Goal: Information Seeking & Learning: Check status

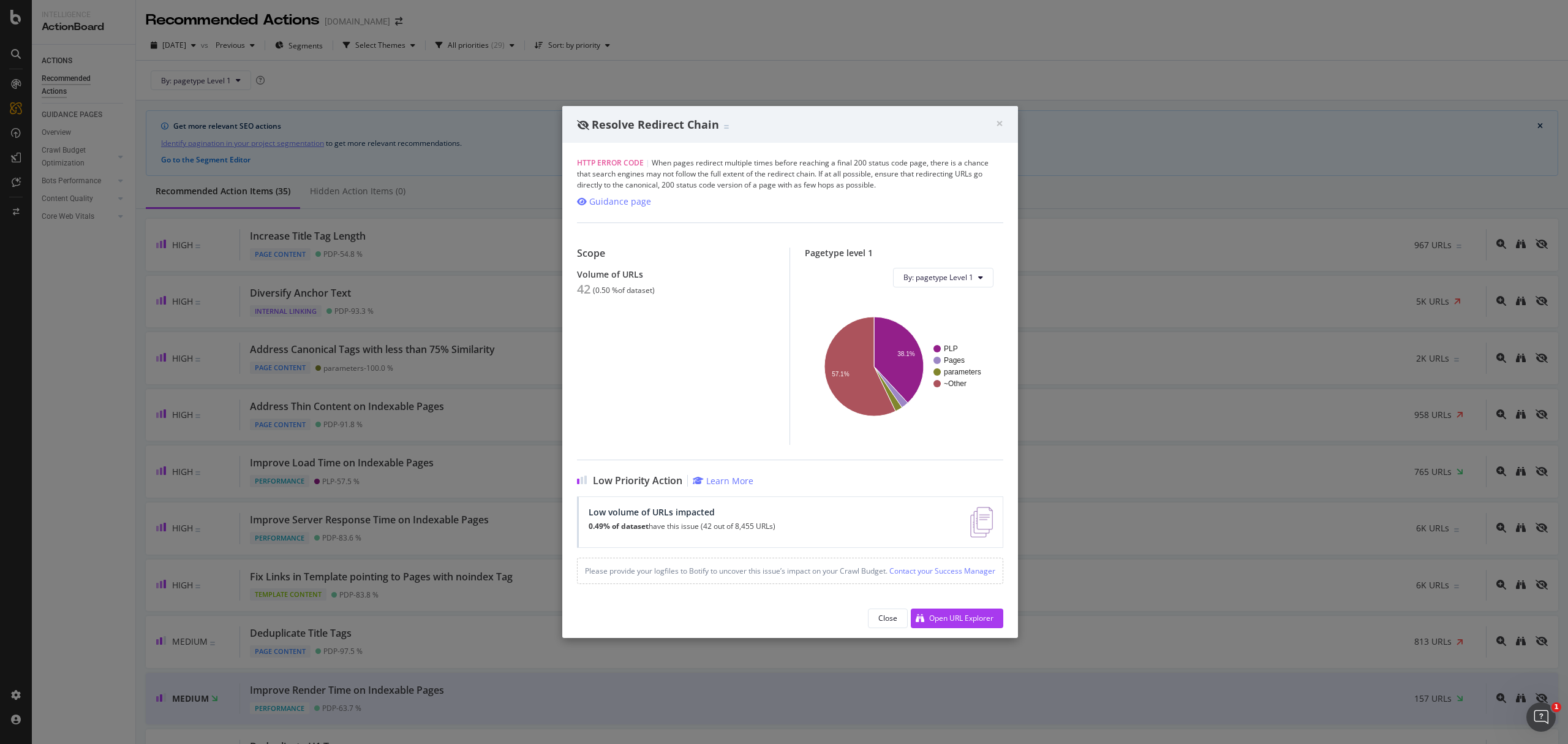
scroll to position [1359, 0]
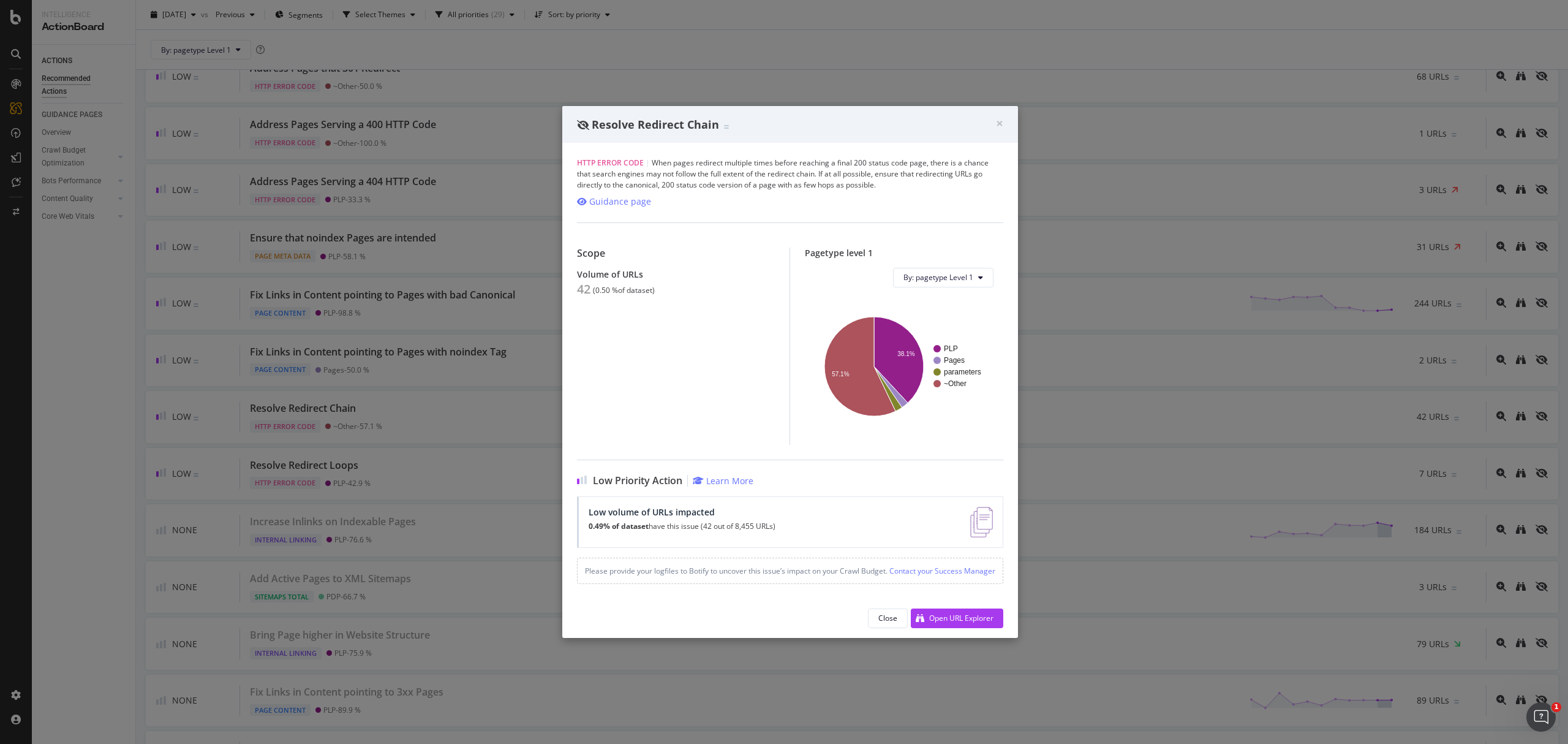
click at [1005, 120] on div "× Close Resolve Redirect Chain" at bounding box center [790, 125] width 456 height 37
click at [992, 119] on div "Resolve Redirect Chain" at bounding box center [786, 125] width 419 height 16
click at [1000, 124] on span "×" at bounding box center [999, 123] width 7 height 17
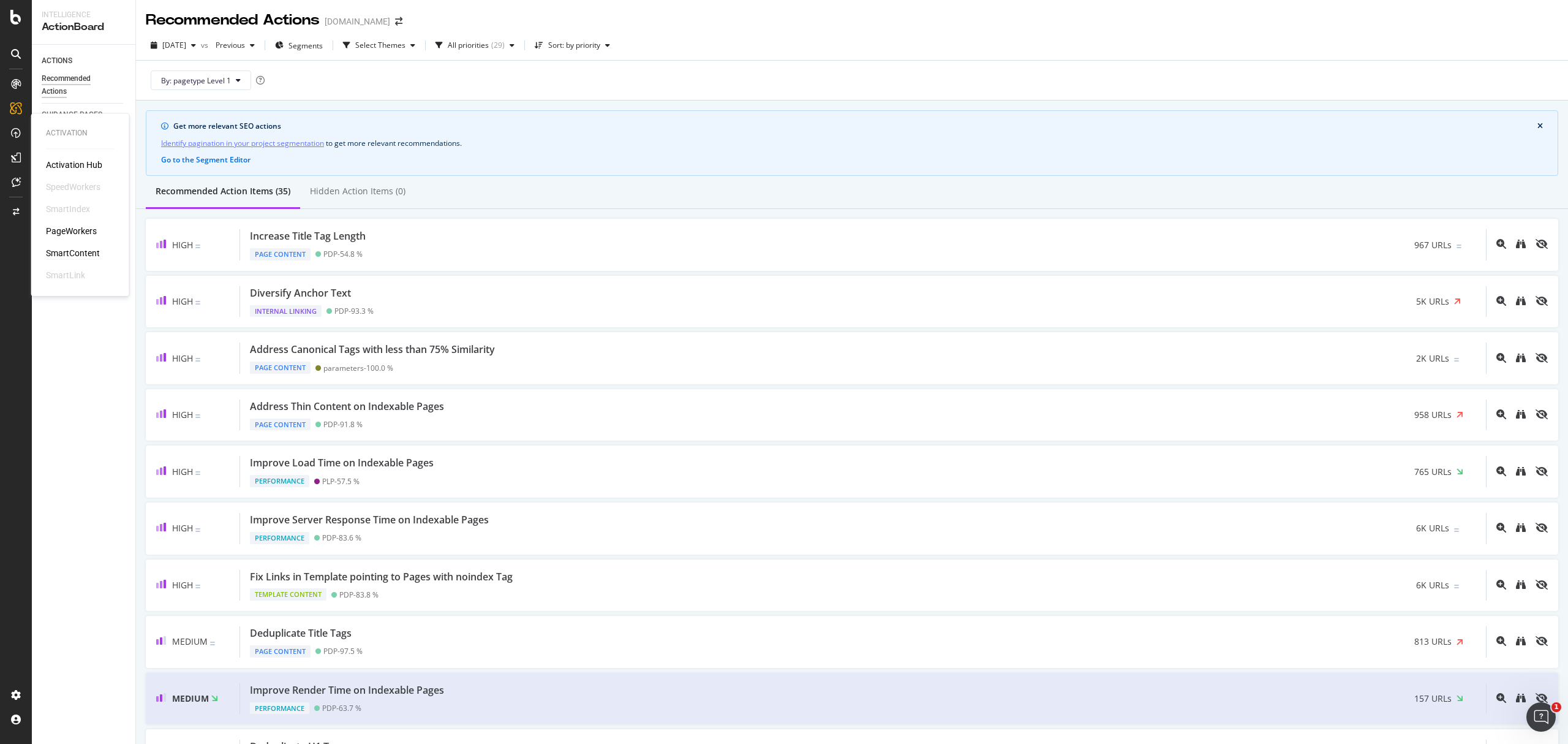
click at [81, 253] on div "SmartContent" at bounding box center [73, 253] width 54 height 12
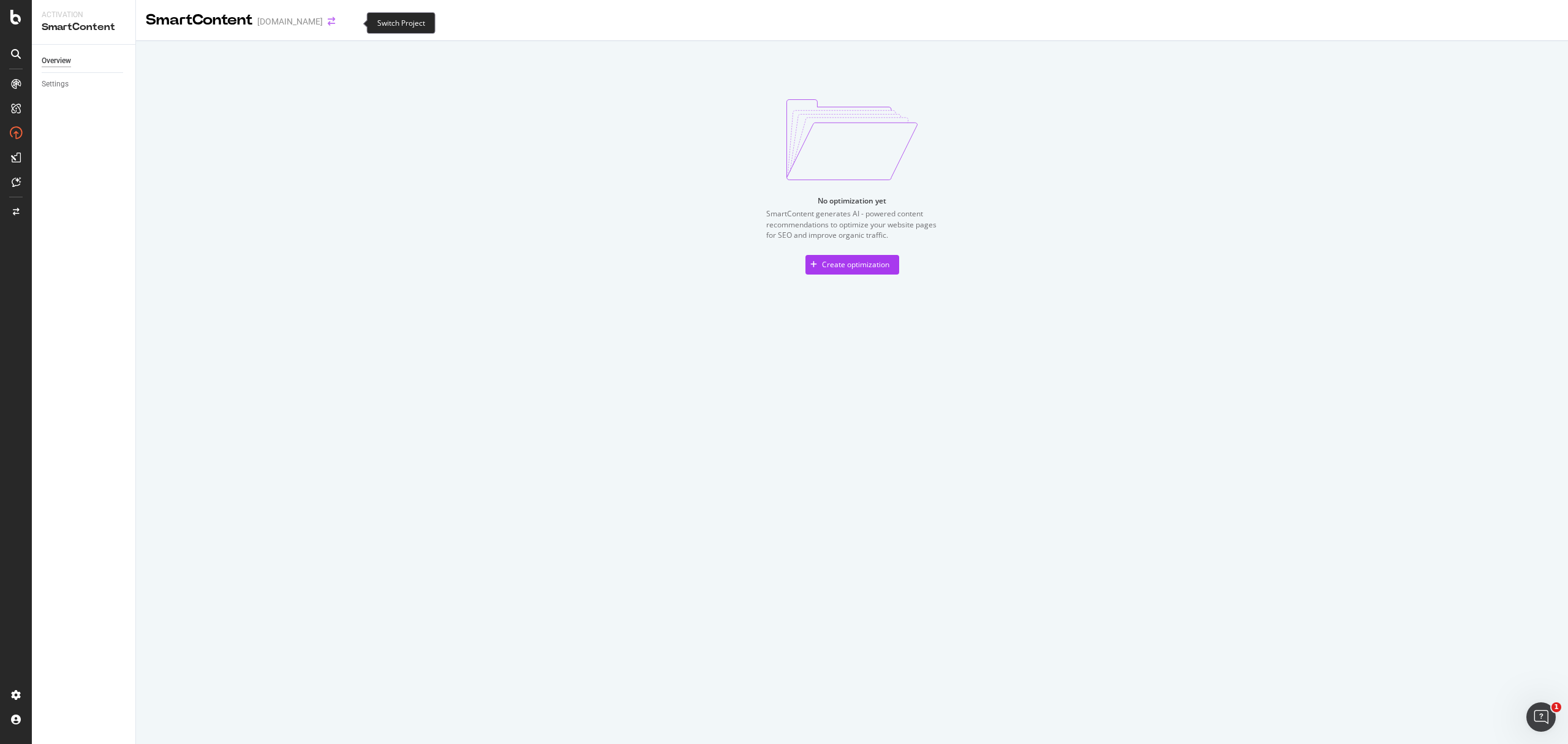
click at [335, 20] on icon "arrow-right-arrow-left" at bounding box center [331, 21] width 7 height 9
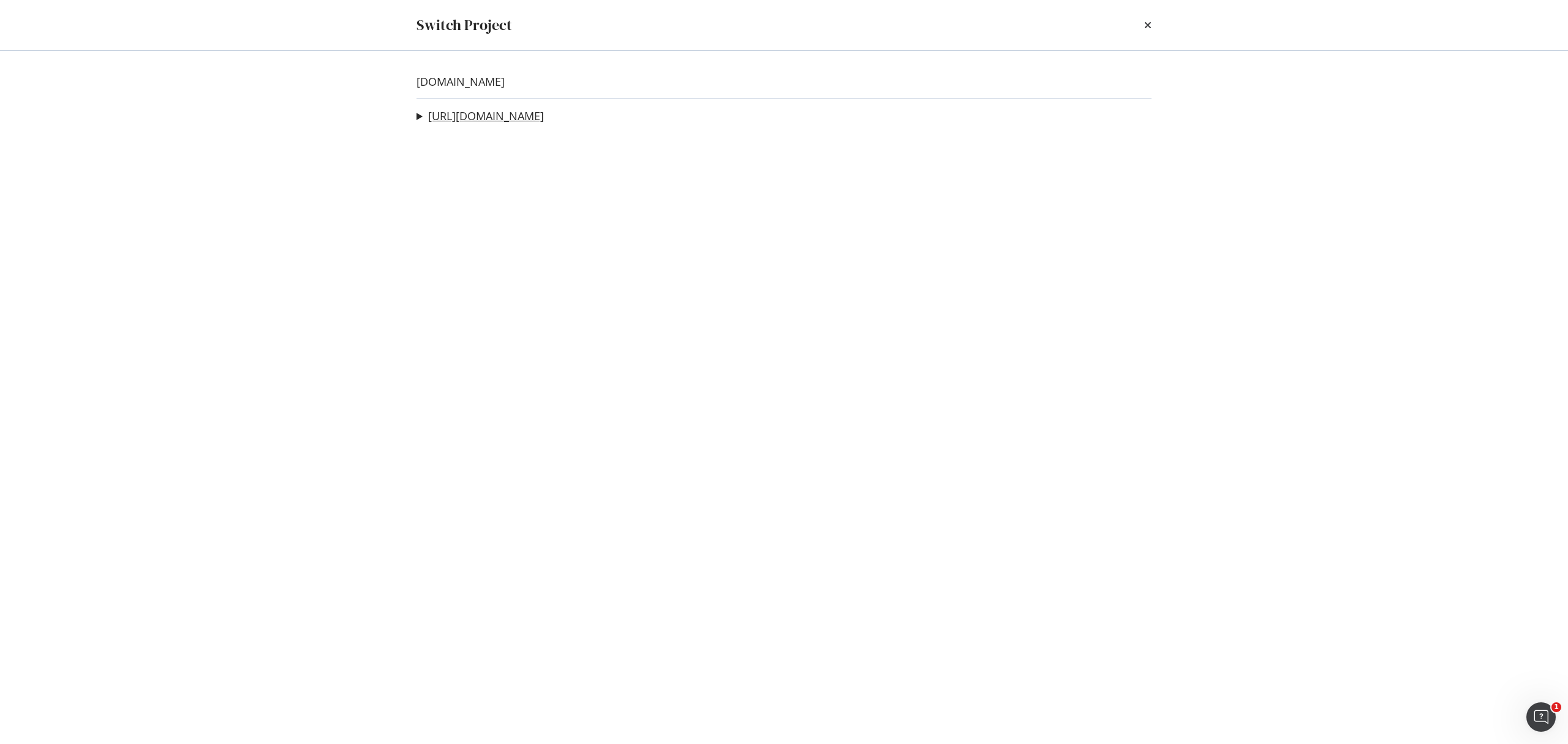
click at [534, 114] on link "[URL][DOMAIN_NAME]" at bounding box center [486, 116] width 116 height 13
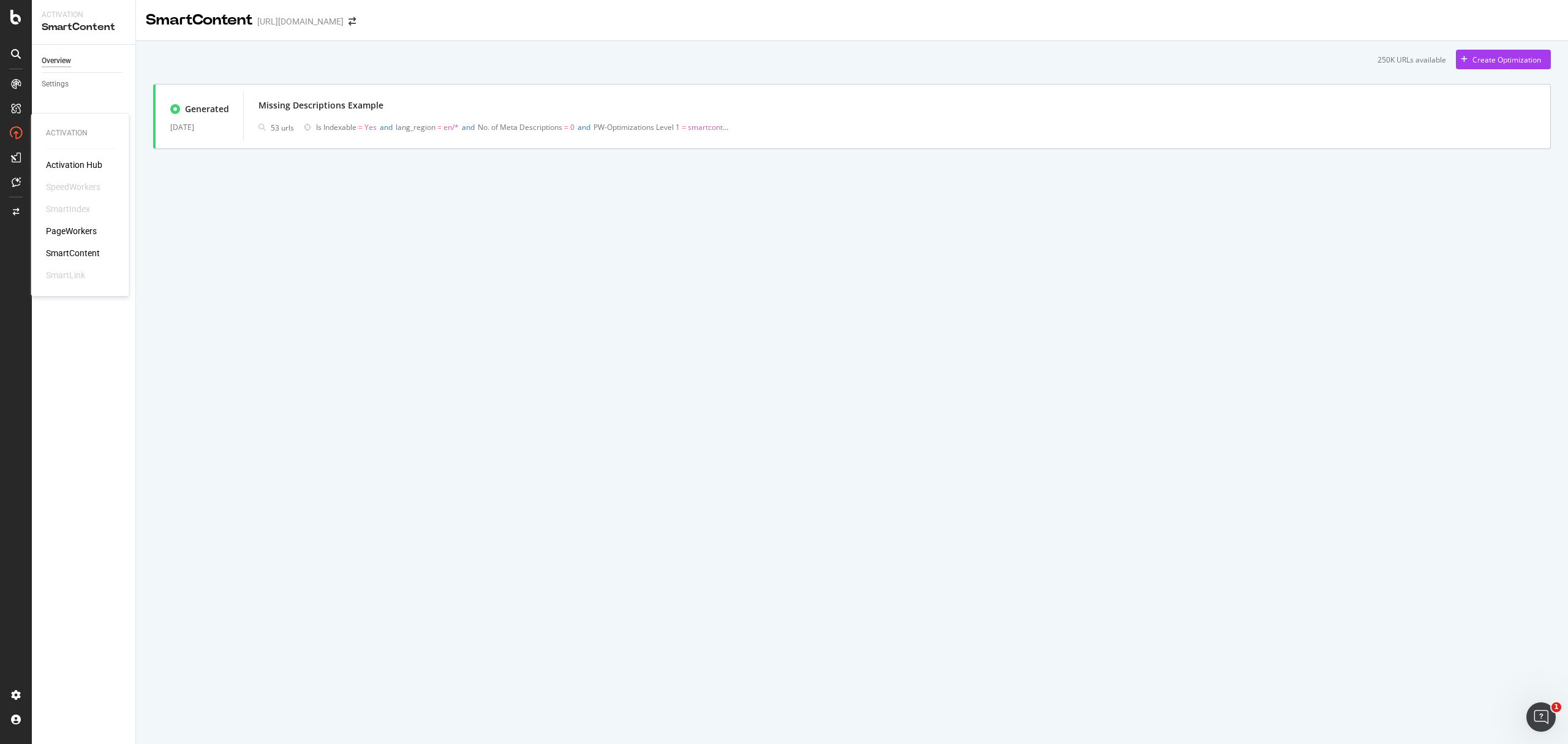
click at [60, 249] on div "SmartContent" at bounding box center [73, 253] width 54 height 12
click at [1508, 70] on button "Create Optimization" at bounding box center [1503, 60] width 95 height 20
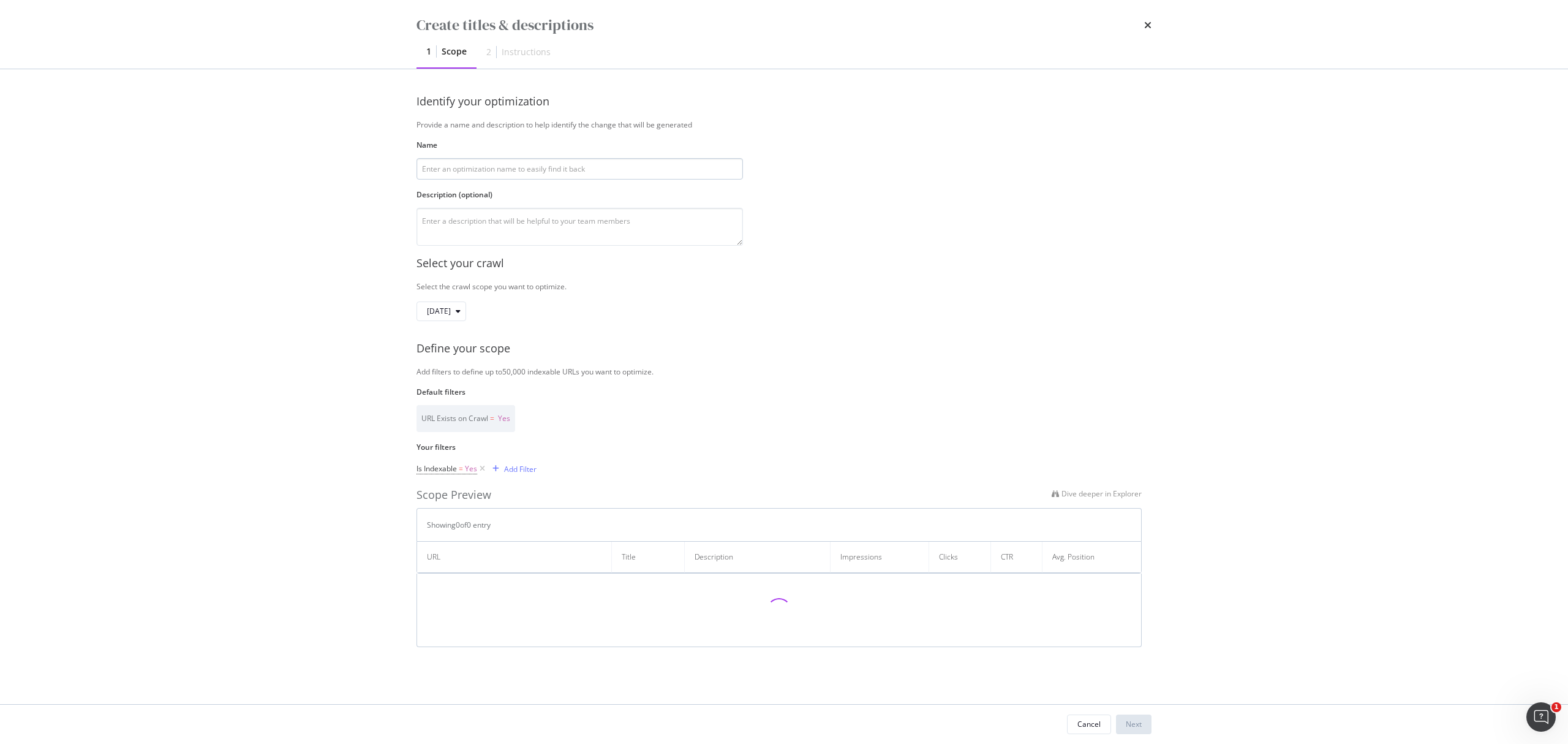
click at [580, 177] on input "modal" at bounding box center [580, 169] width 327 height 22
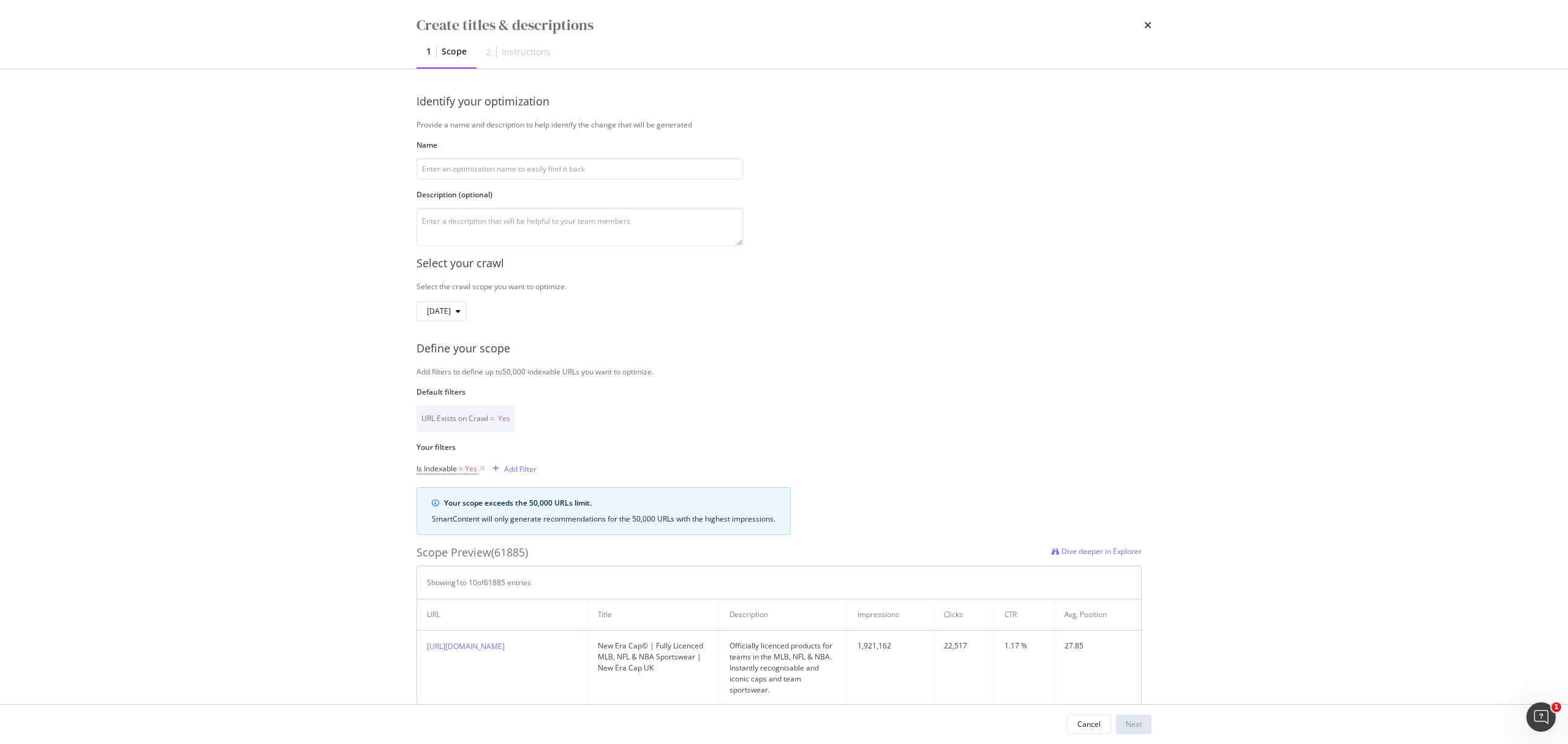
click at [1152, 23] on div "Create titles & descriptions 1 Scope 2 Instructions" at bounding box center [784, 34] width 784 height 69
click at [1152, 26] on div "Create titles & descriptions 1 Scope 2 Instructions" at bounding box center [784, 34] width 784 height 69
click at [1145, 21] on icon "times" at bounding box center [1148, 25] width 7 height 10
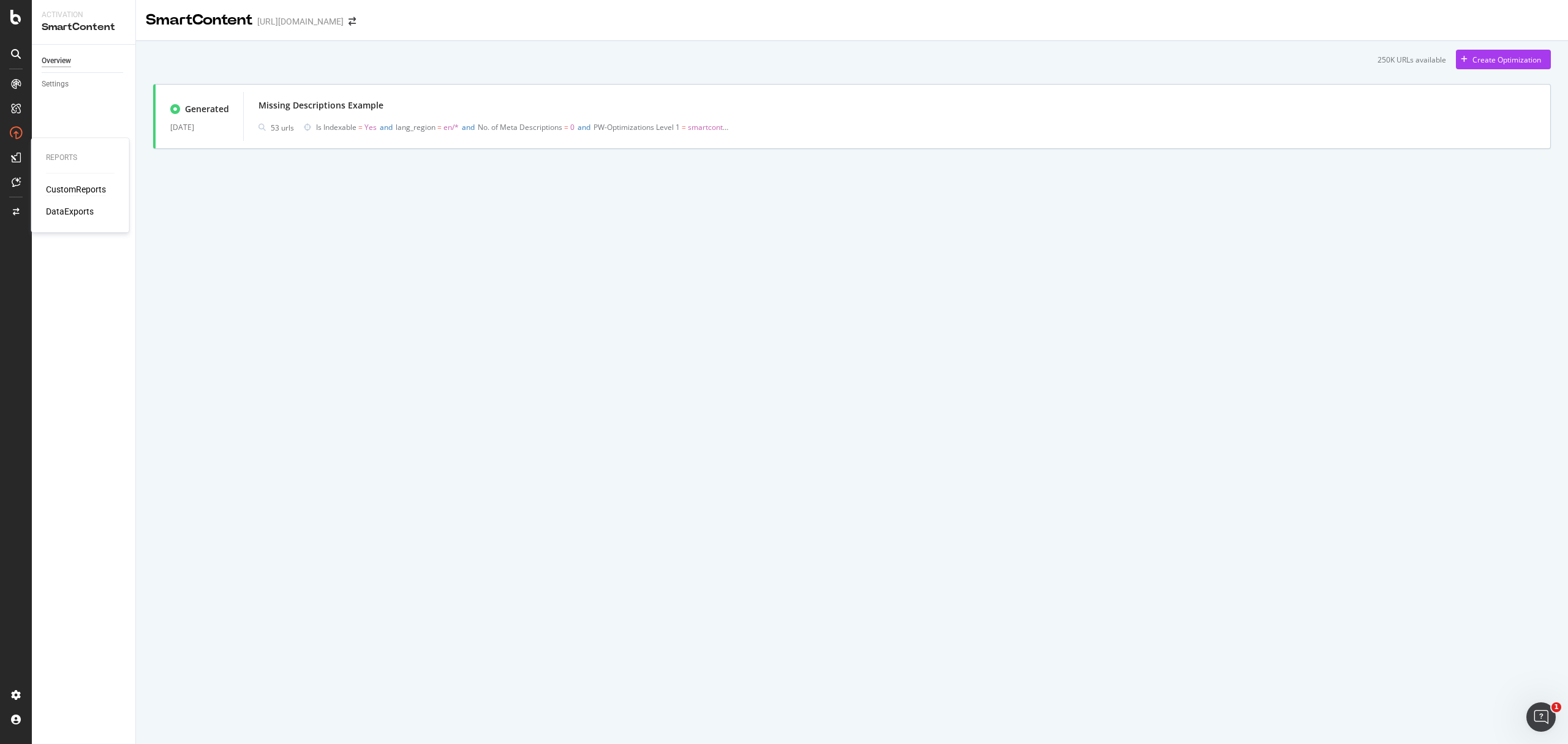
click at [73, 188] on div "CustomReports" at bounding box center [76, 189] width 60 height 12
